Goal: Information Seeking & Learning: Learn about a topic

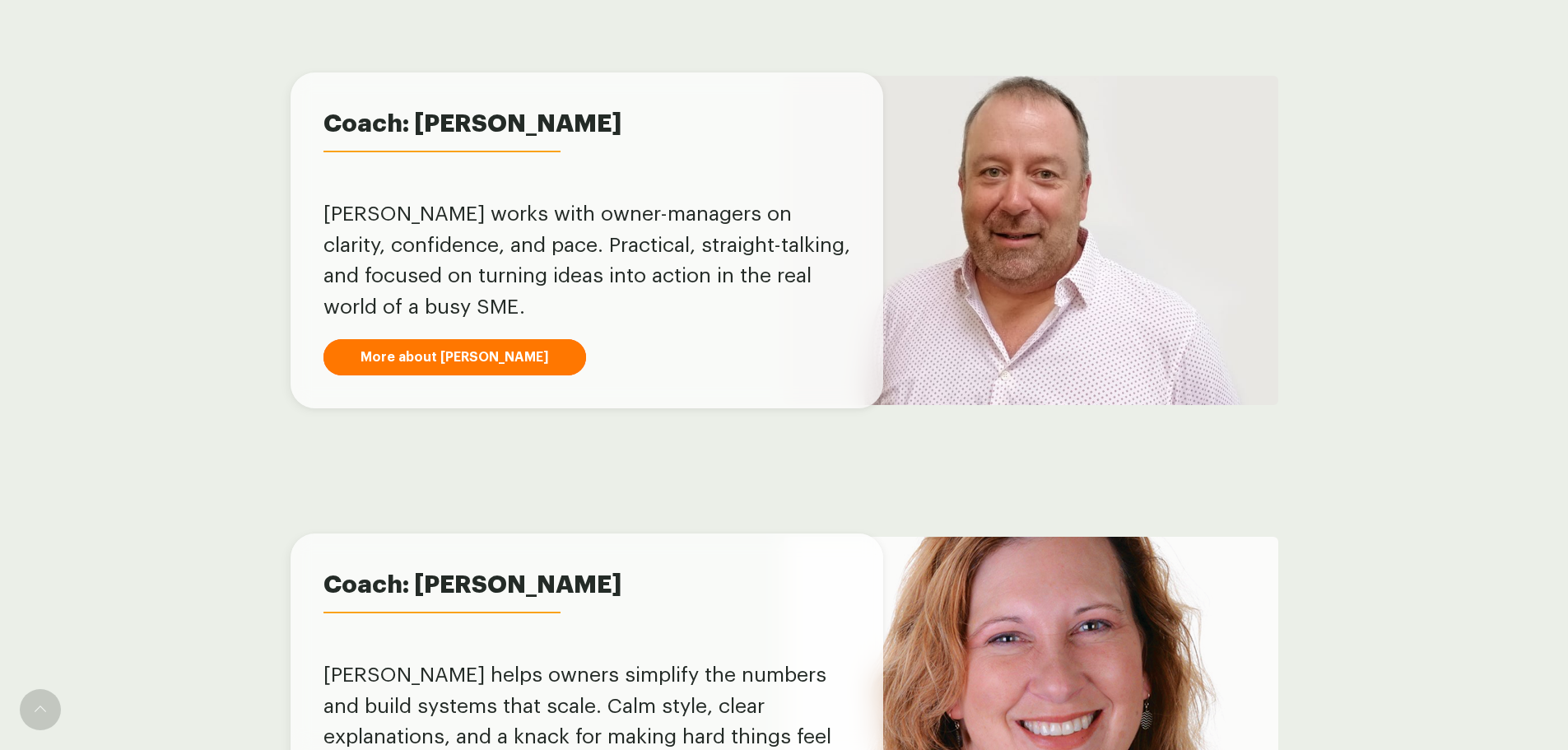
scroll to position [905, 0]
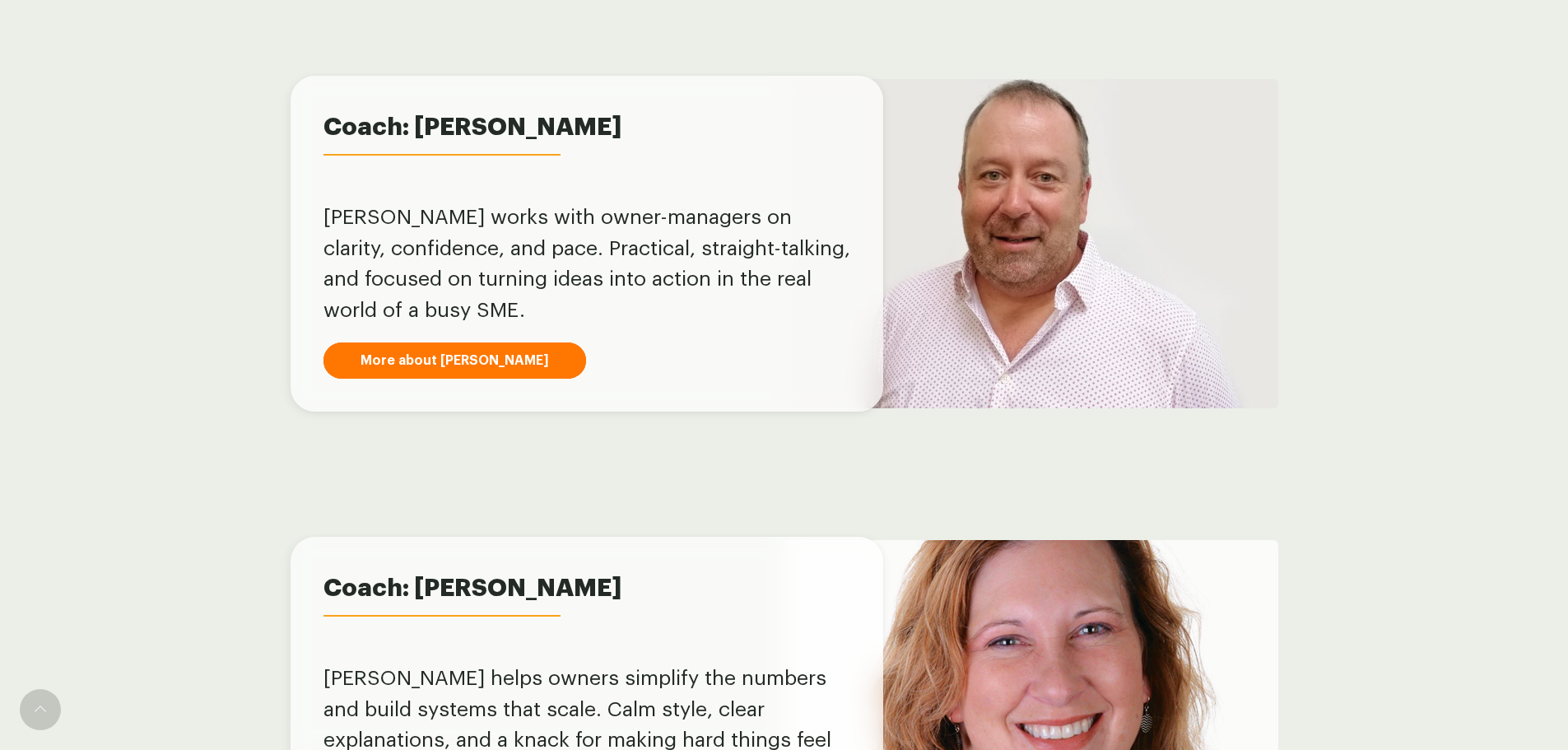
click at [448, 356] on link "More about [PERSON_NAME]" at bounding box center [455, 361] width 262 height 36
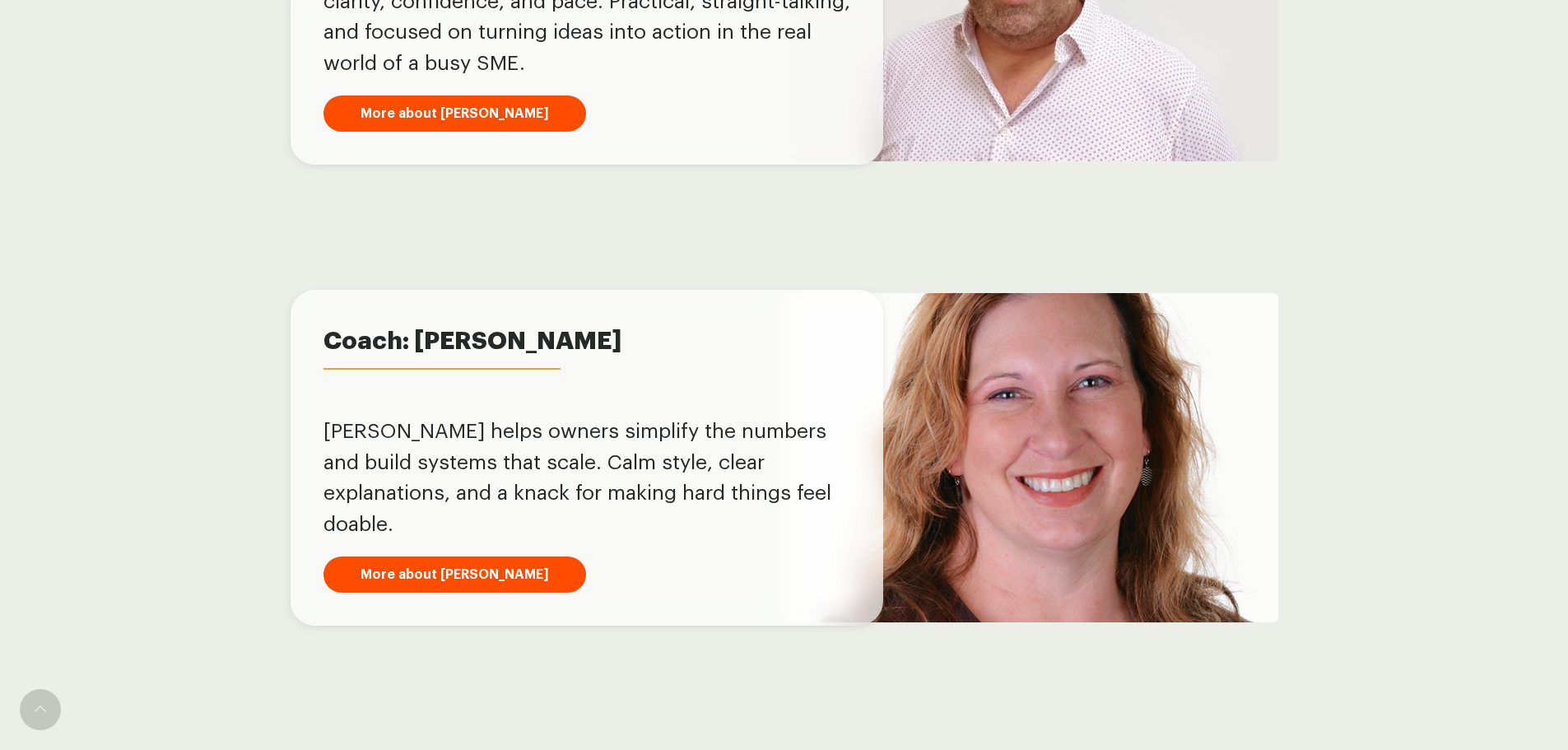
scroll to position [1153, 0]
click at [447, 556] on link "More about [PERSON_NAME]" at bounding box center [455, 574] width 262 height 36
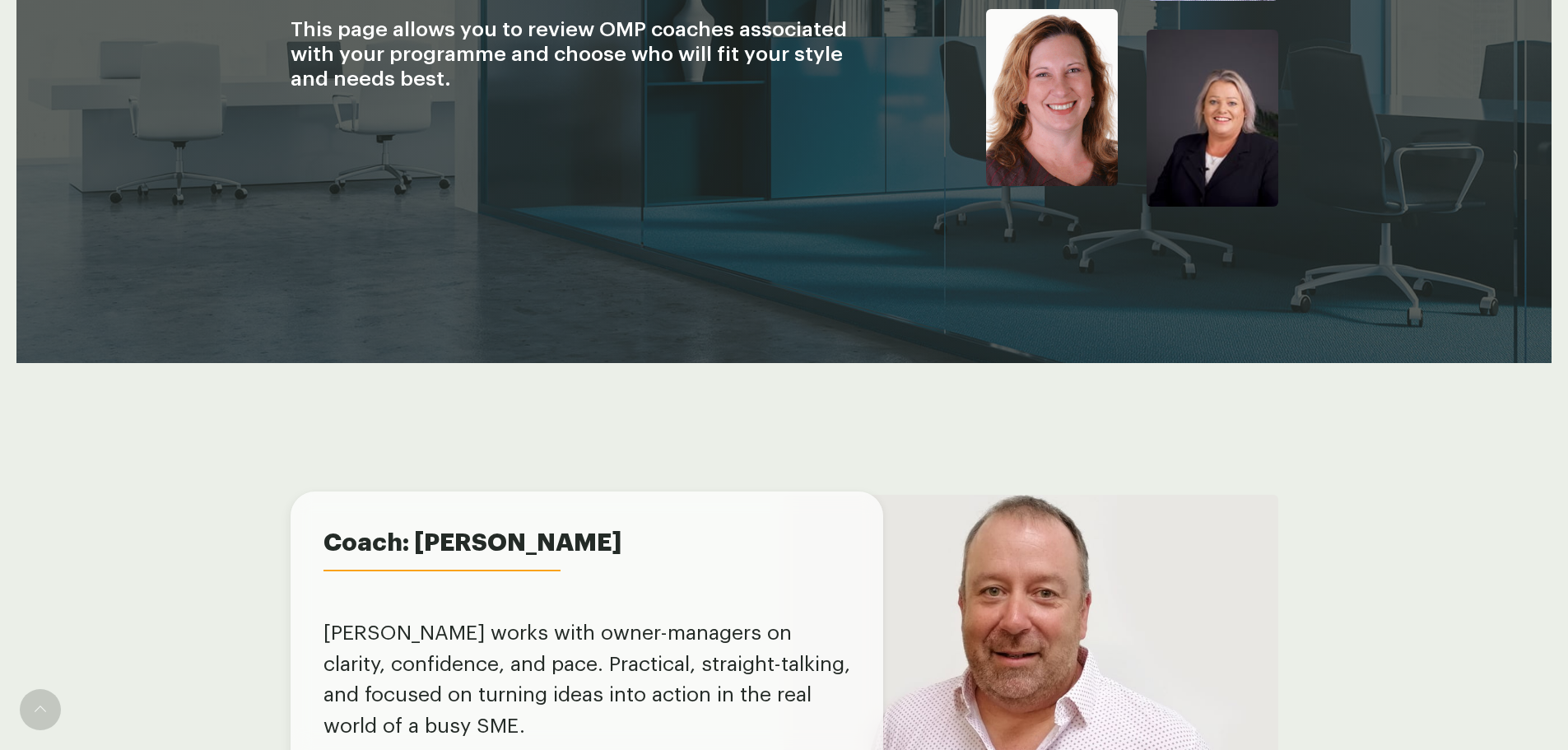
scroll to position [823, 0]
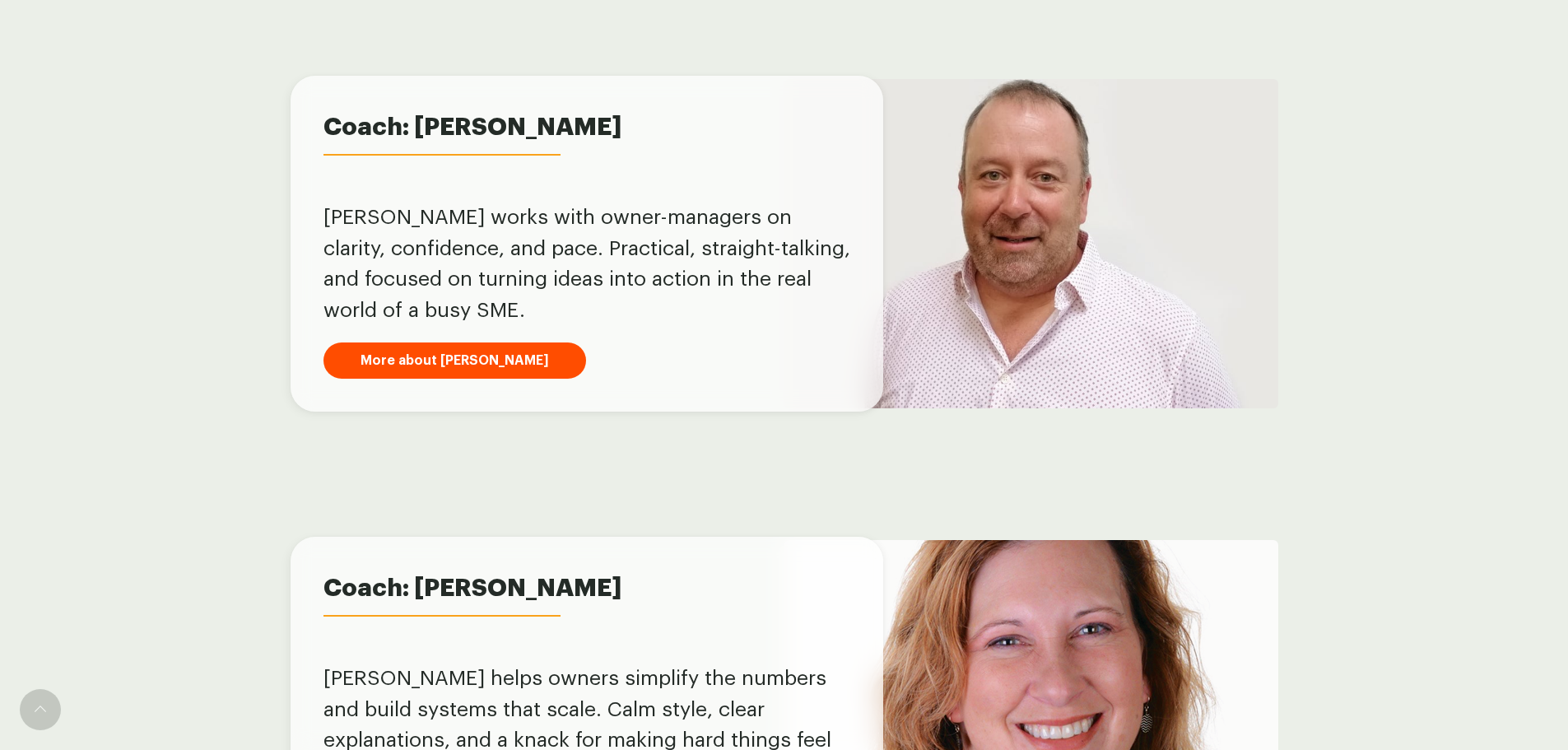
click at [596, 540] on div "Coach: Josie Adlam Coach: Josie Adlam Josie helps owners simplify the numbers a…" at bounding box center [784, 704] width 988 height 329
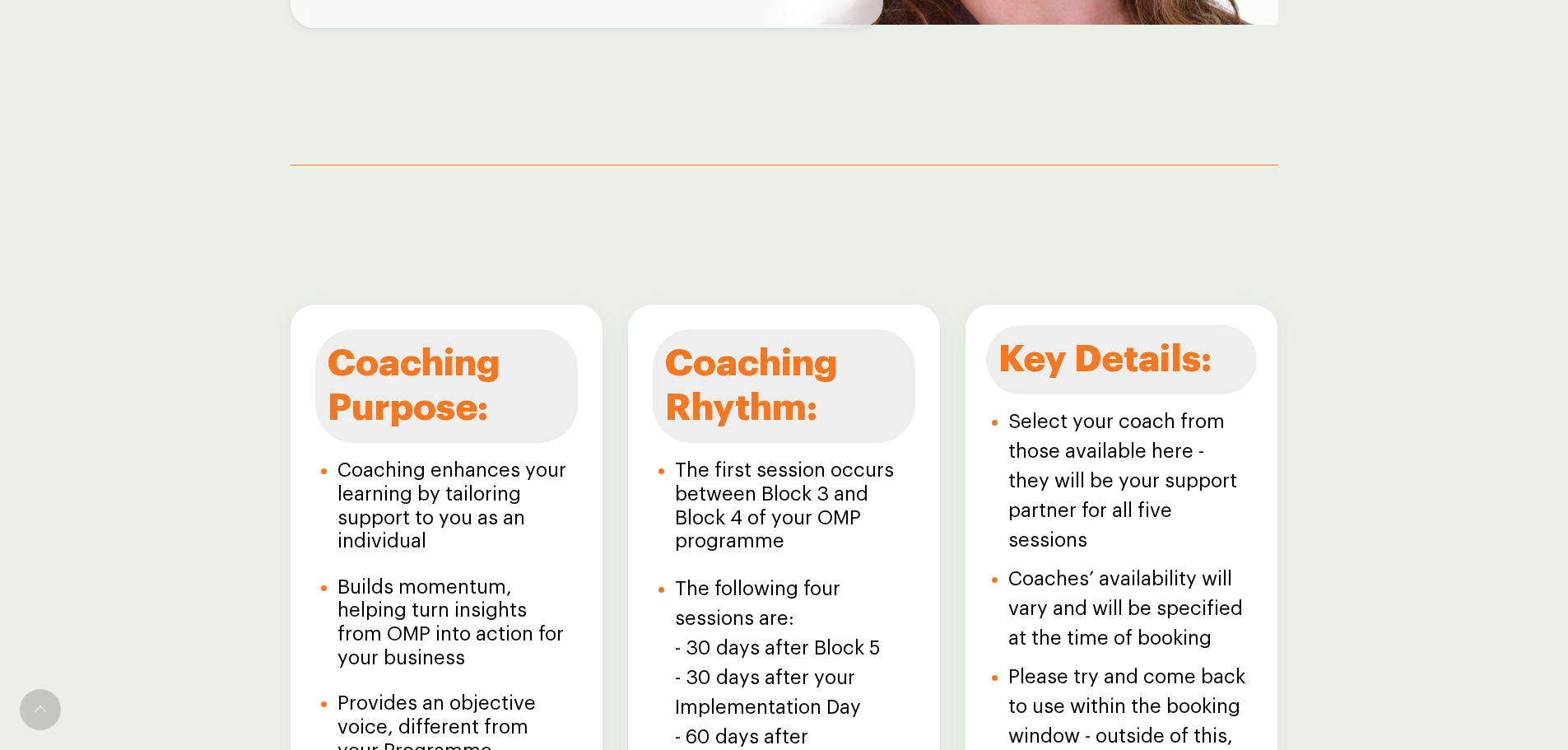
scroll to position [1716, 0]
